Goal: Task Accomplishment & Management: Manage account settings

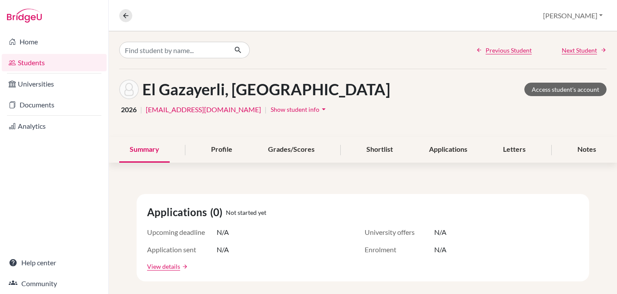
scroll to position [0, 0]
click at [31, 59] on link "Students" at bounding box center [54, 62] width 105 height 17
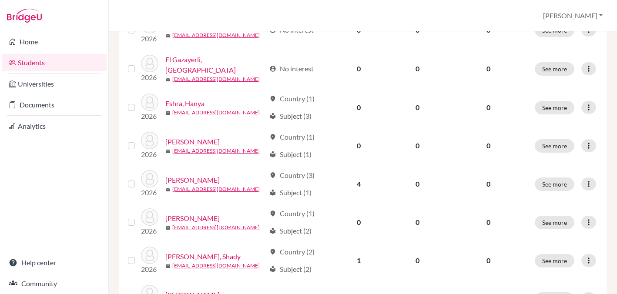
scroll to position [500, 0]
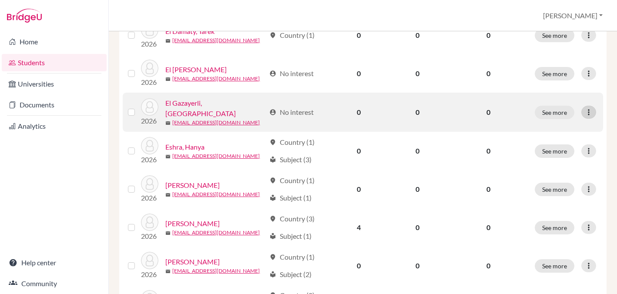
click at [591, 110] on icon at bounding box center [589, 112] width 9 height 9
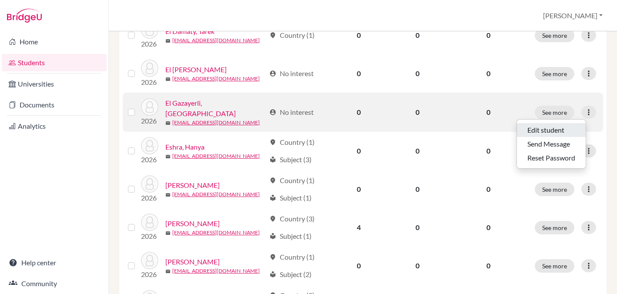
click at [551, 126] on button "Edit student" at bounding box center [551, 130] width 69 height 14
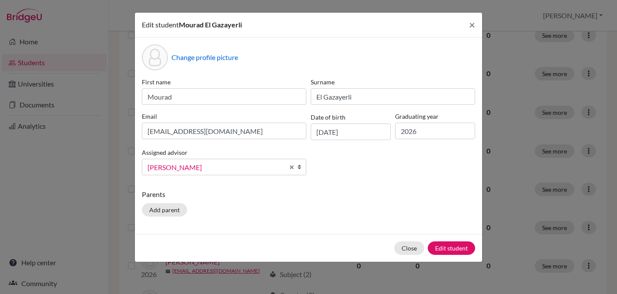
click at [302, 167] on b at bounding box center [301, 167] width 9 height 16
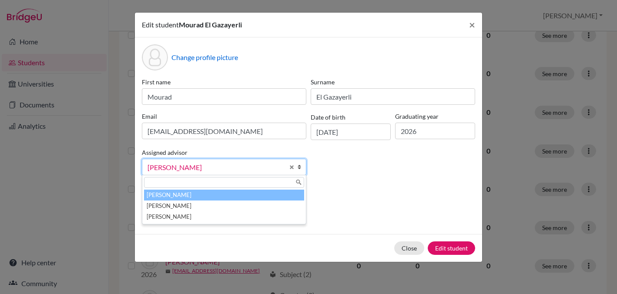
click at [195, 194] on li "Laterza, Massimo" at bounding box center [224, 195] width 160 height 11
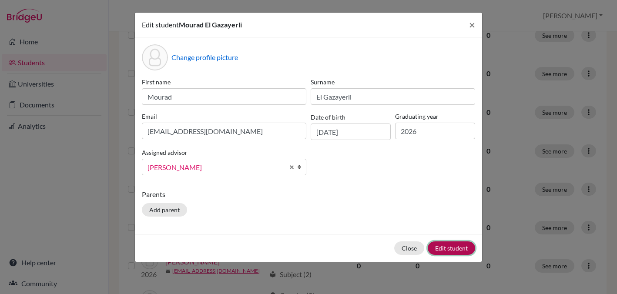
click at [450, 247] on button "Edit student" at bounding box center [451, 248] width 47 height 13
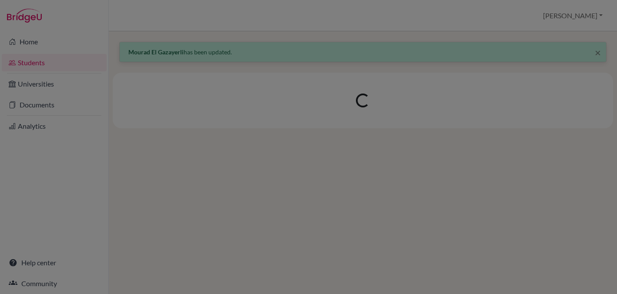
scroll to position [0, 0]
